Goal: Information Seeking & Learning: Learn about a topic

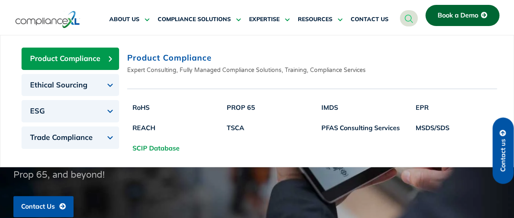
click at [149, 145] on link "SCIP Database" at bounding box center [156, 148] width 58 height 20
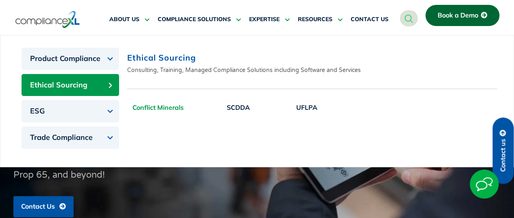
click at [155, 106] on link "Conflict Minerals" at bounding box center [158, 107] width 62 height 20
click at [249, 106] on link "SCDDA" at bounding box center [239, 107] width 34 height 20
click at [303, 101] on link "UFLPA" at bounding box center [307, 107] width 32 height 20
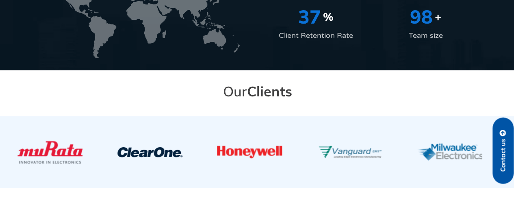
scroll to position [1505, 0]
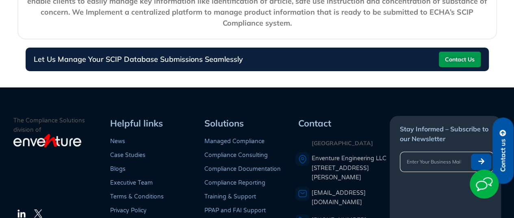
scroll to position [1547, 0]
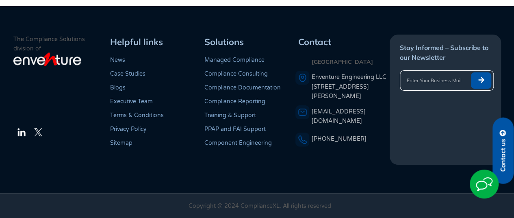
click at [245, 88] on link "Compliance Documentation" at bounding box center [243, 87] width 76 height 7
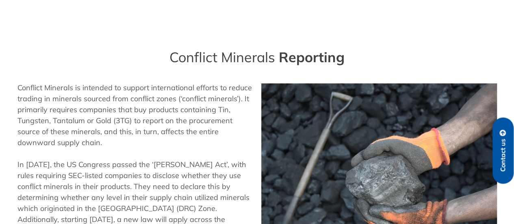
scroll to position [244, 0]
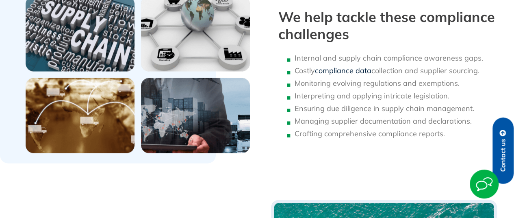
click at [343, 72] on link "compliance data" at bounding box center [343, 70] width 57 height 9
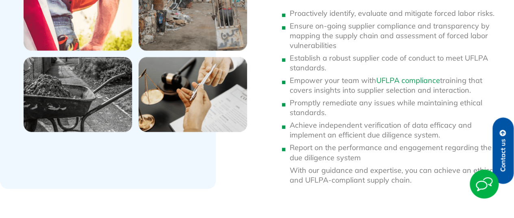
scroll to position [652, 0]
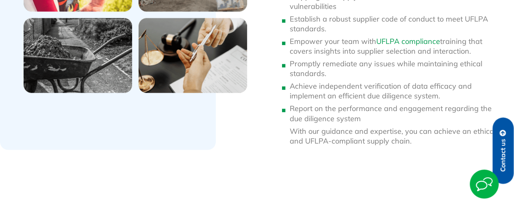
click at [403, 40] on link "UFLPA compliance" at bounding box center [409, 41] width 64 height 9
